Goal: Transaction & Acquisition: Obtain resource

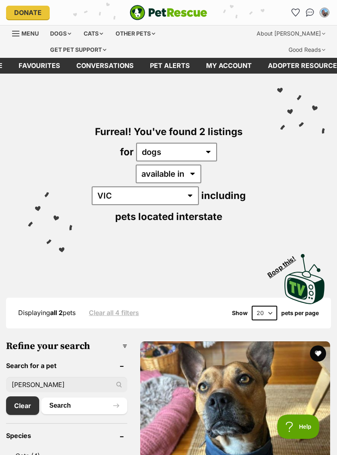
click at [310, 11] on img "Conversations" at bounding box center [310, 12] width 8 height 8
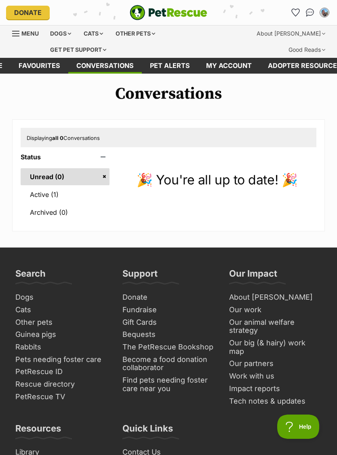
click at [51, 193] on link "Active (1)" at bounding box center [65, 194] width 89 height 17
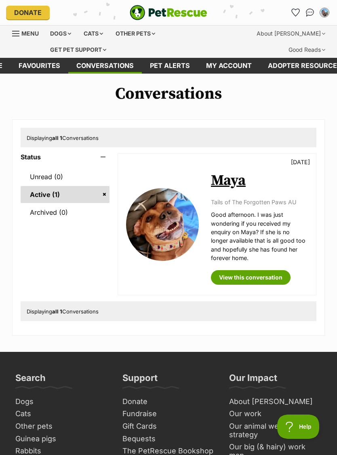
click at [278, 280] on link "View this conversation" at bounding box center [251, 277] width 80 height 15
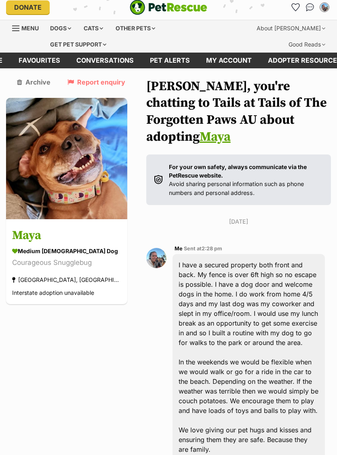
scroll to position [4, 0]
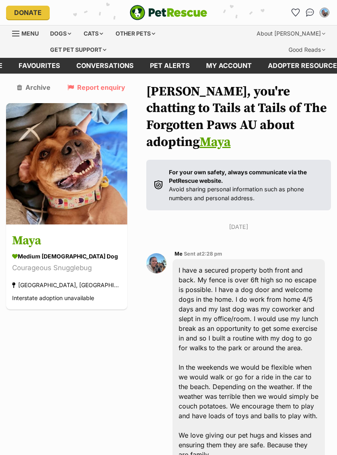
click at [72, 26] on div "Dogs" at bounding box center [60, 33] width 32 height 16
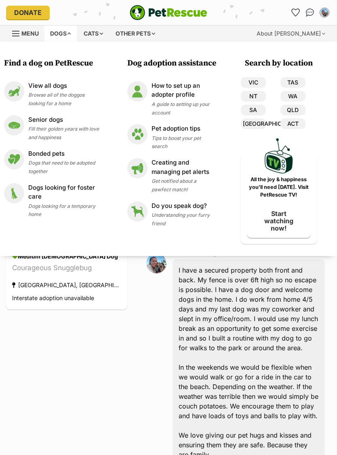
click at [60, 93] on span "Browse all of the doggos looking for a home" at bounding box center [56, 99] width 56 height 15
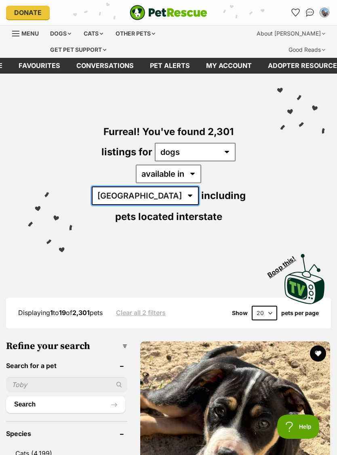
click at [199, 186] on select "Australia ACT NSW NT QLD SA TAS VIC WA" at bounding box center [145, 195] width 107 height 19
select select "VIC"
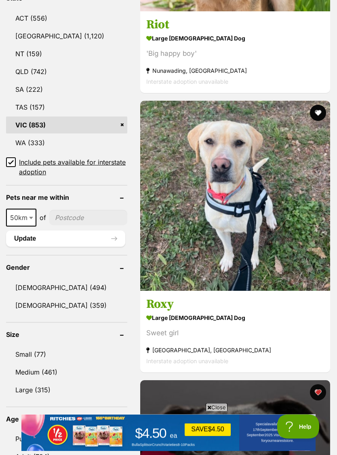
scroll to position [520, 0]
click at [53, 297] on link "Female (359)" at bounding box center [66, 305] width 121 height 17
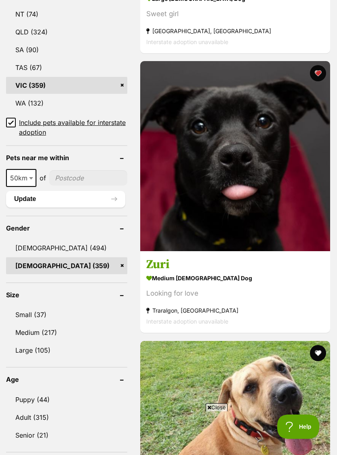
scroll to position [579, 0]
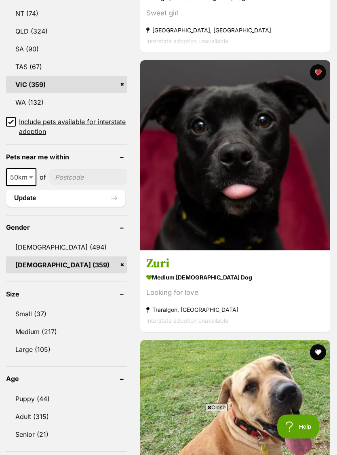
click at [51, 323] on link "Medium (217)" at bounding box center [66, 331] width 121 height 17
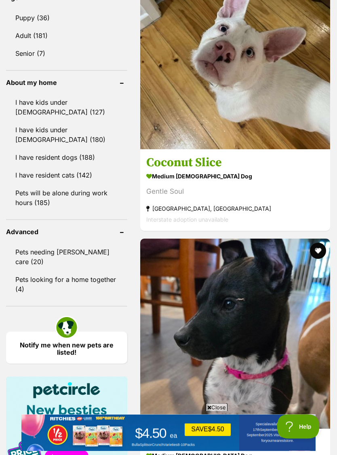
scroll to position [962, 0]
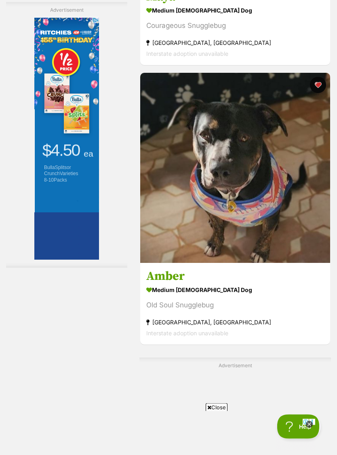
scroll to position [1686, 0]
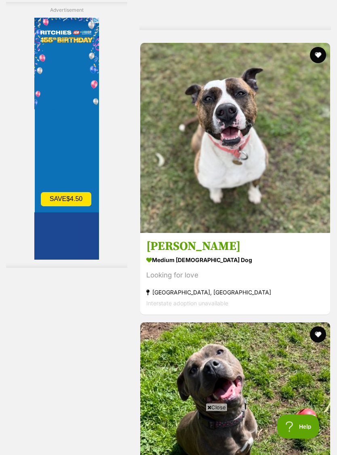
scroll to position [2138, 0]
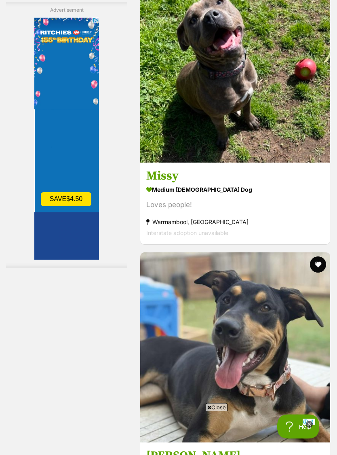
scroll to position [2488, 0]
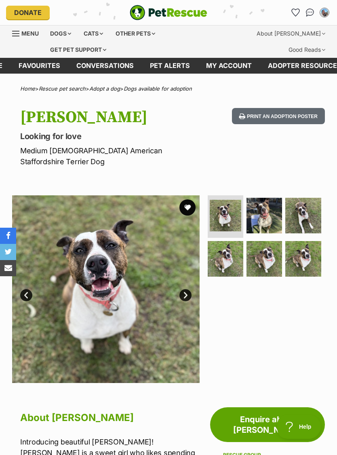
click at [232, 206] on img at bounding box center [226, 216] width 32 height 32
click at [228, 209] on img at bounding box center [226, 216] width 32 height 32
click at [269, 201] on img at bounding box center [264, 216] width 36 height 36
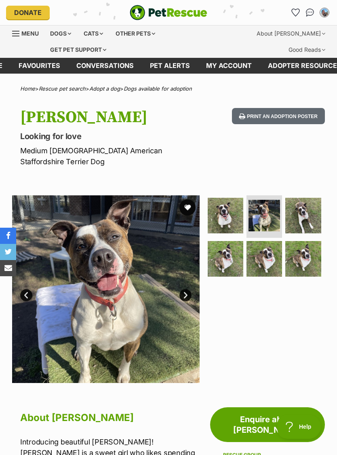
click at [311, 198] on img at bounding box center [303, 216] width 36 height 36
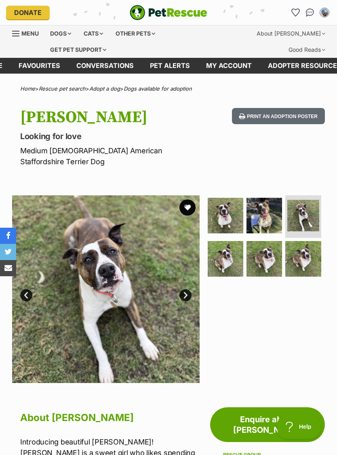
click at [233, 244] on img at bounding box center [226, 259] width 36 height 36
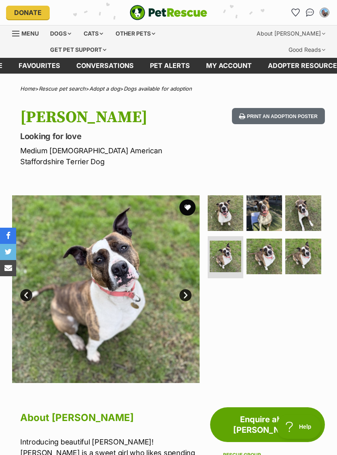
click at [264, 238] on img at bounding box center [264, 256] width 36 height 36
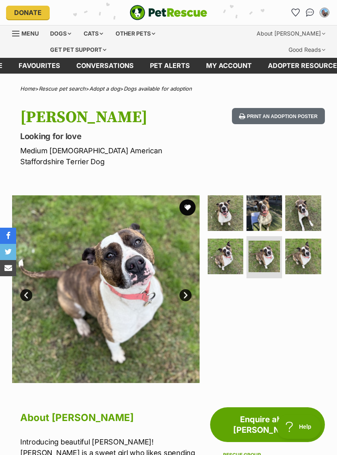
click at [308, 238] on img at bounding box center [303, 256] width 36 height 36
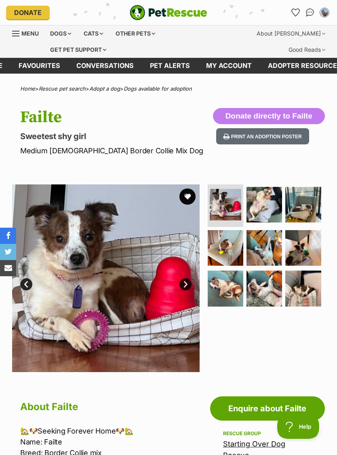
click at [226, 286] on img at bounding box center [226, 288] width 36 height 36
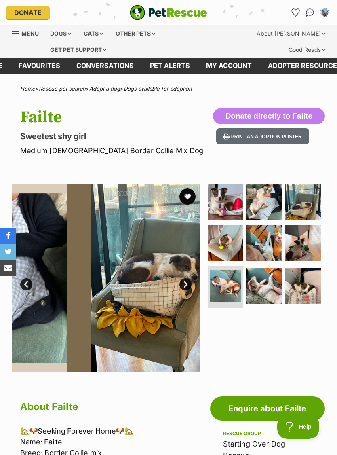
click at [227, 286] on img at bounding box center [226, 286] width 32 height 32
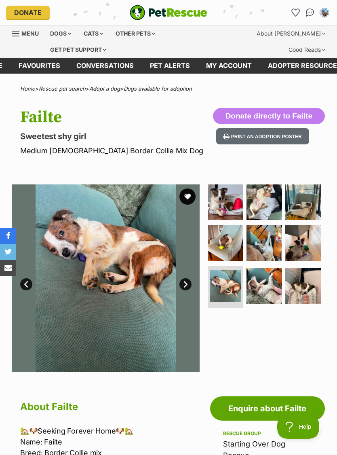
click at [255, 280] on img at bounding box center [264, 286] width 36 height 36
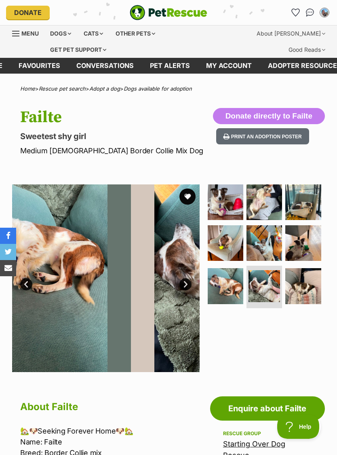
click at [254, 283] on img at bounding box center [265, 286] width 32 height 32
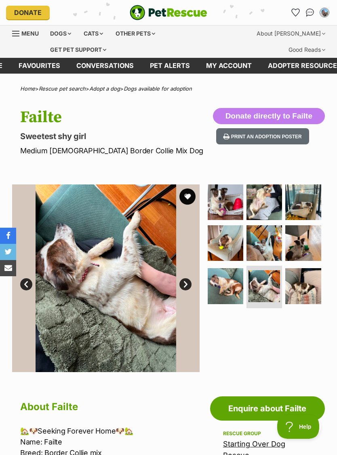
click at [287, 281] on img at bounding box center [303, 286] width 36 height 36
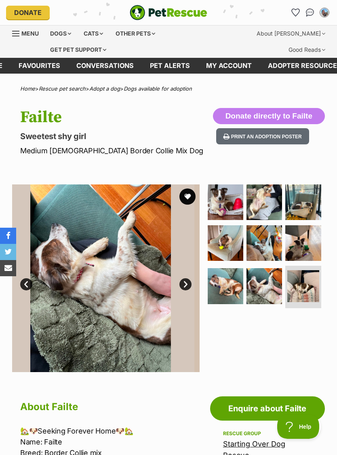
click at [287, 280] on img at bounding box center [303, 286] width 32 height 32
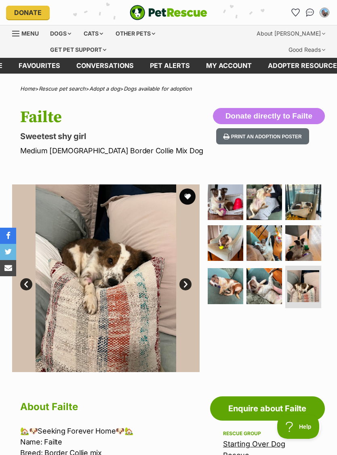
click at [221, 209] on img at bounding box center [226, 202] width 36 height 36
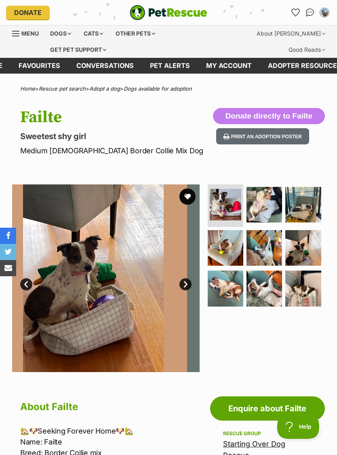
click at [221, 207] on img at bounding box center [226, 205] width 32 height 32
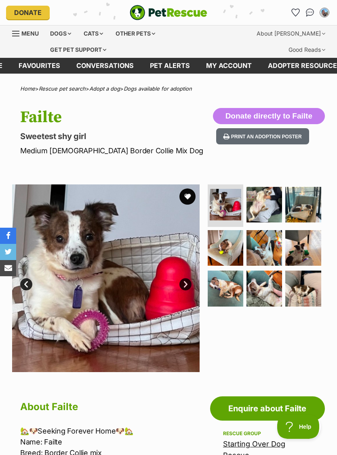
click at [260, 196] on img at bounding box center [264, 205] width 36 height 36
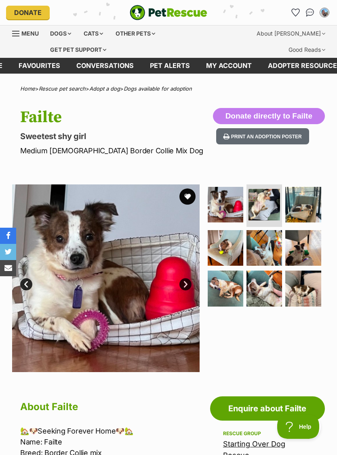
click at [260, 199] on img at bounding box center [265, 205] width 32 height 32
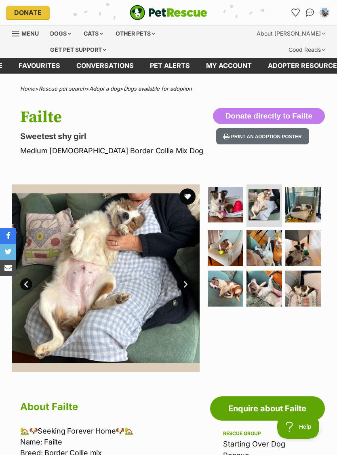
click at [295, 212] on img at bounding box center [303, 205] width 36 height 36
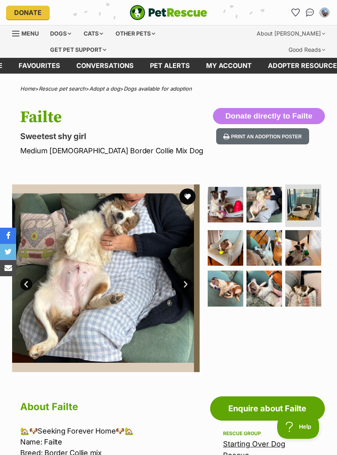
click at [299, 211] on img at bounding box center [303, 205] width 32 height 32
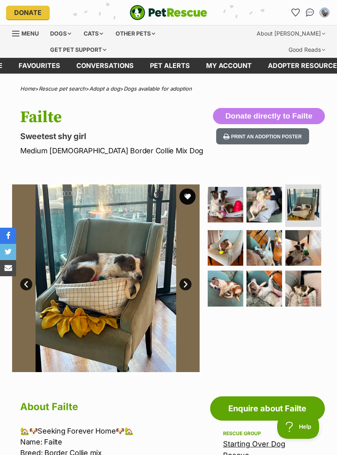
click at [228, 246] on img at bounding box center [226, 248] width 36 height 36
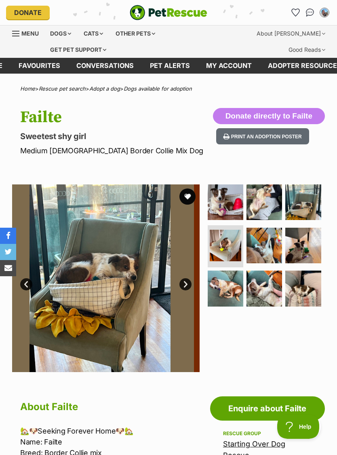
click at [230, 246] on img at bounding box center [226, 246] width 32 height 32
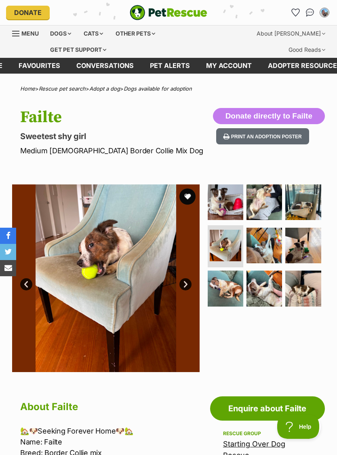
click at [261, 241] on img at bounding box center [264, 245] width 36 height 36
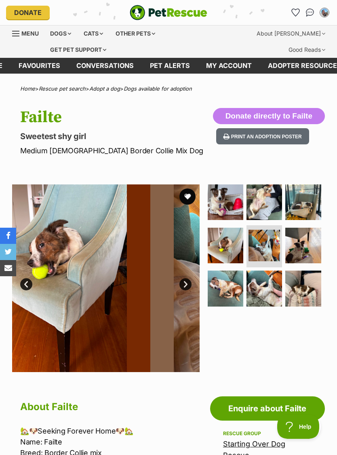
click at [260, 242] on img at bounding box center [265, 246] width 32 height 32
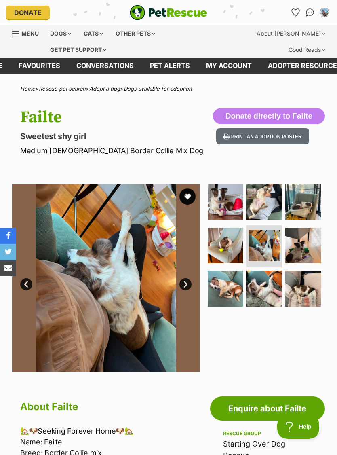
click at [301, 236] on img at bounding box center [303, 245] width 36 height 36
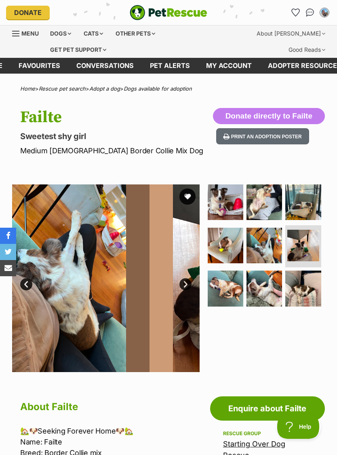
click at [302, 238] on img at bounding box center [303, 246] width 32 height 32
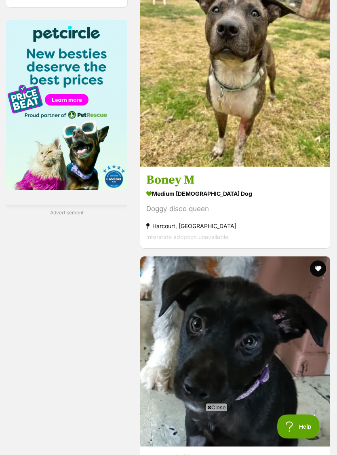
scroll to position [1319, 0]
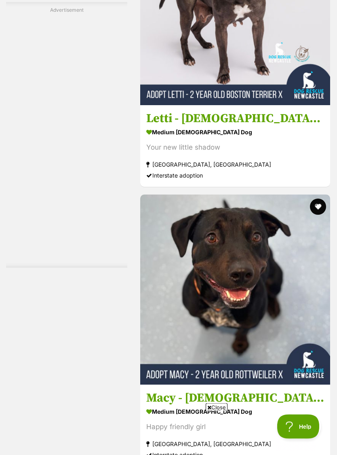
scroll to position [2639, 0]
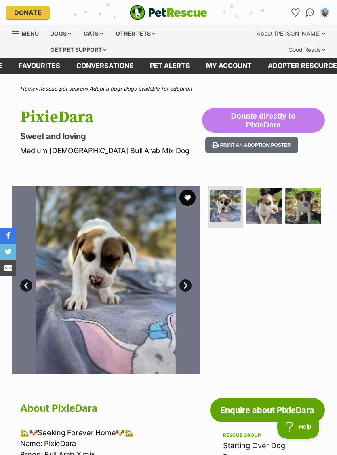
click at [184, 281] on link "Next" at bounding box center [185, 285] width 12 height 12
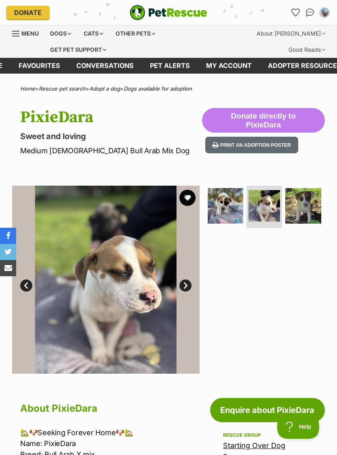
click at [191, 284] on link "Next" at bounding box center [185, 285] width 12 height 12
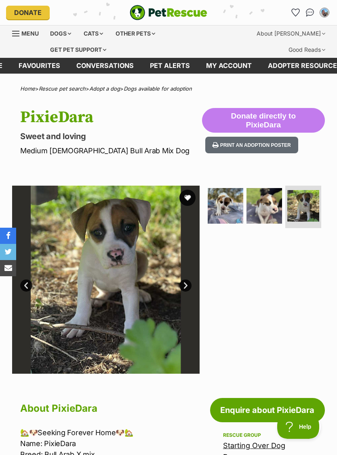
click at [187, 287] on link "Next" at bounding box center [185, 285] width 12 height 12
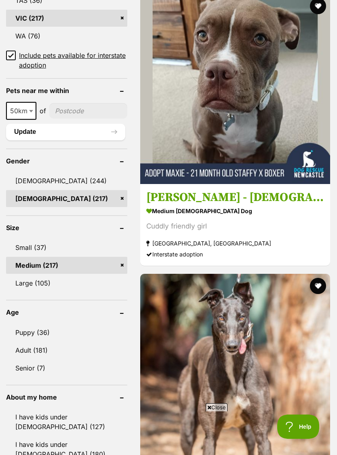
scroll to position [646, 0]
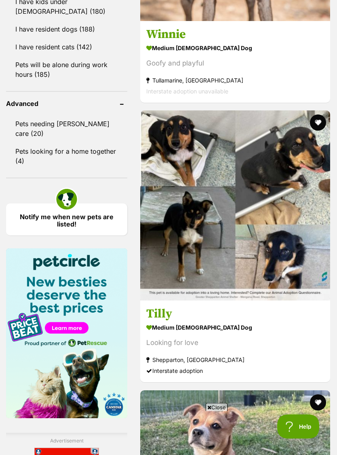
scroll to position [1090, 0]
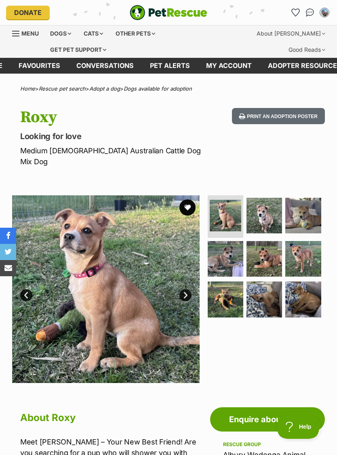
click at [267, 241] on img at bounding box center [264, 259] width 36 height 36
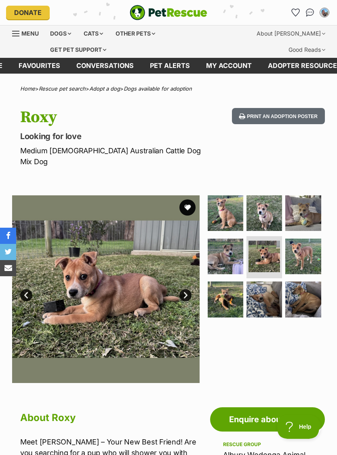
click at [305, 242] on img at bounding box center [303, 256] width 36 height 36
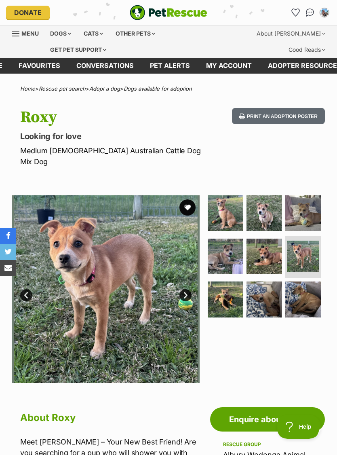
click at [303, 281] on img at bounding box center [303, 299] width 36 height 36
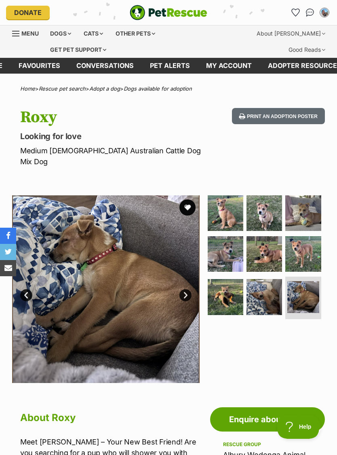
click at [270, 279] on img at bounding box center [264, 297] width 36 height 36
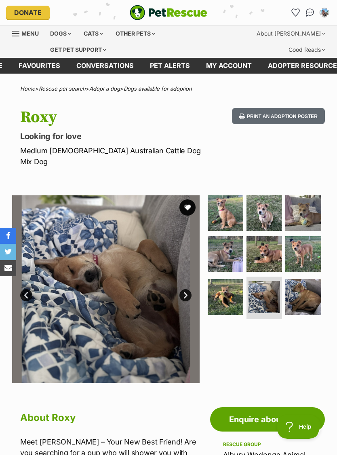
click at [232, 282] on img at bounding box center [226, 297] width 36 height 36
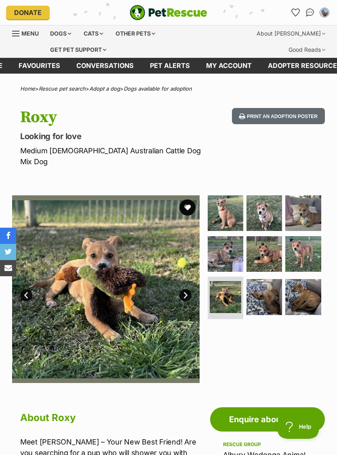
click at [310, 205] on img at bounding box center [303, 213] width 36 height 36
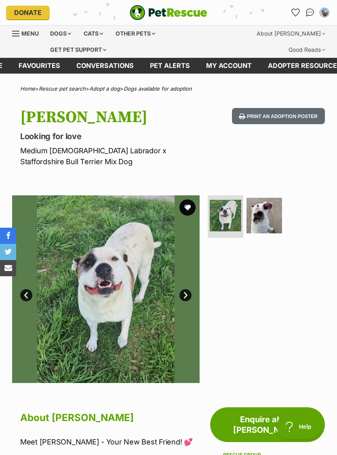
click at [269, 215] on img at bounding box center [264, 216] width 36 height 36
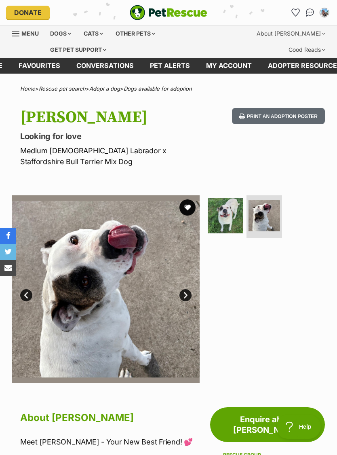
click at [233, 216] on img at bounding box center [226, 216] width 36 height 36
